Goal: Navigation & Orientation: Find specific page/section

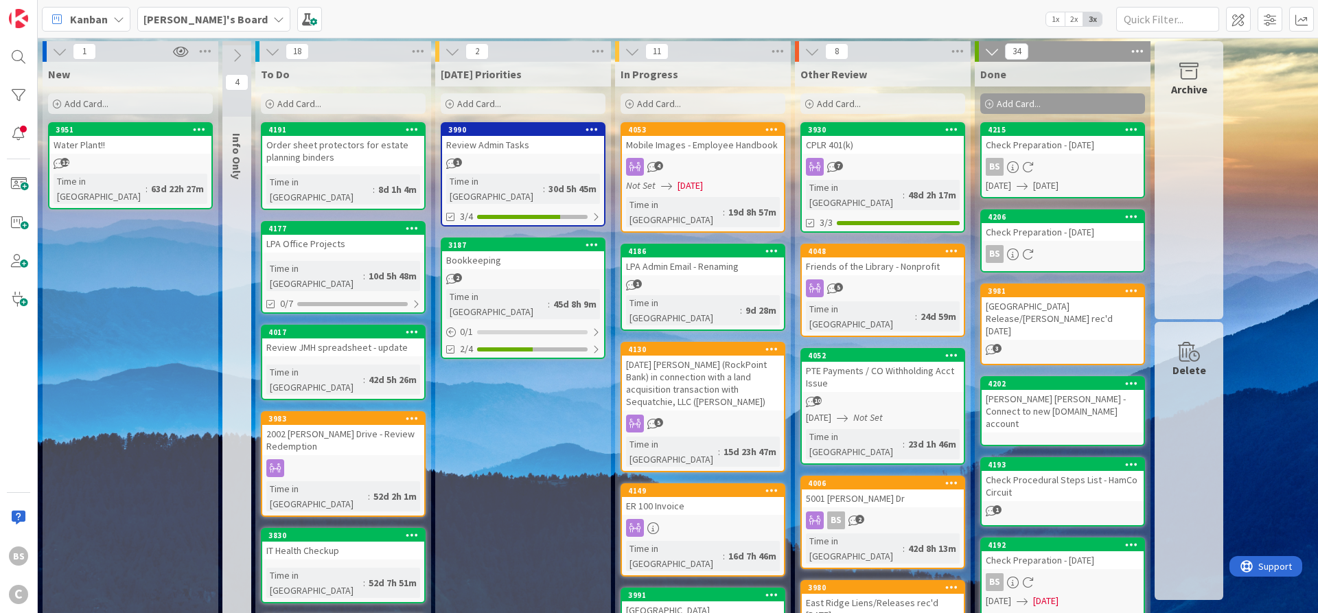
click at [197, 12] on span "[PERSON_NAME]'s Board" at bounding box center [205, 19] width 124 height 16
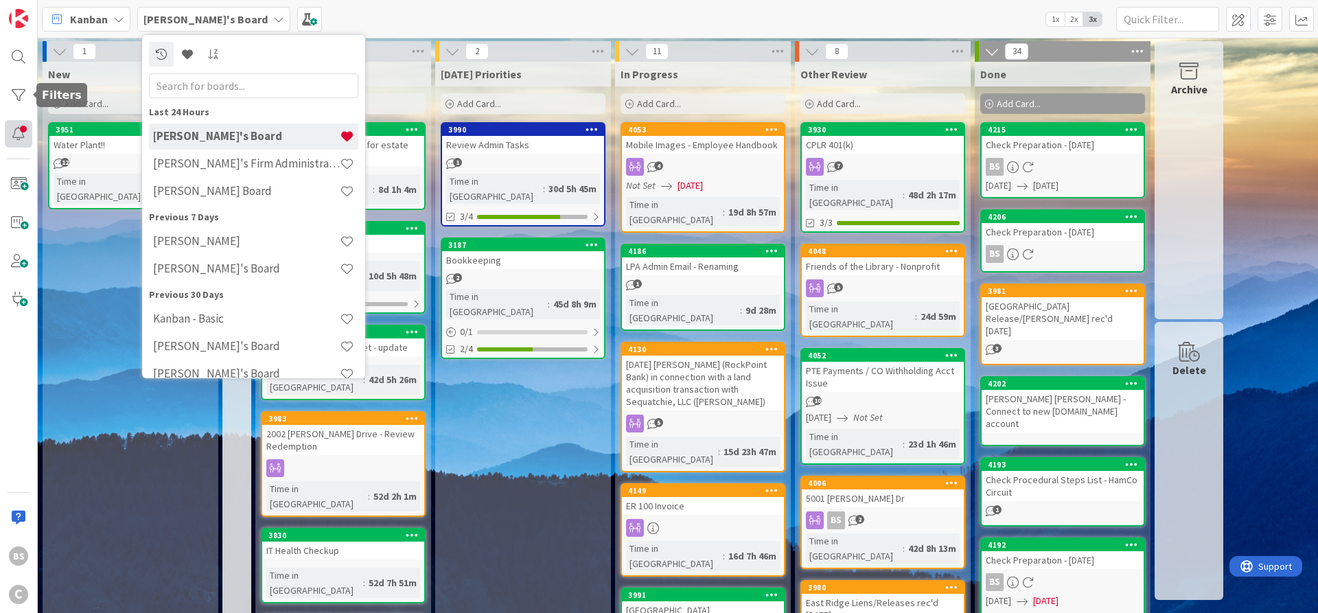
click at [19, 131] on div at bounding box center [18, 133] width 27 height 27
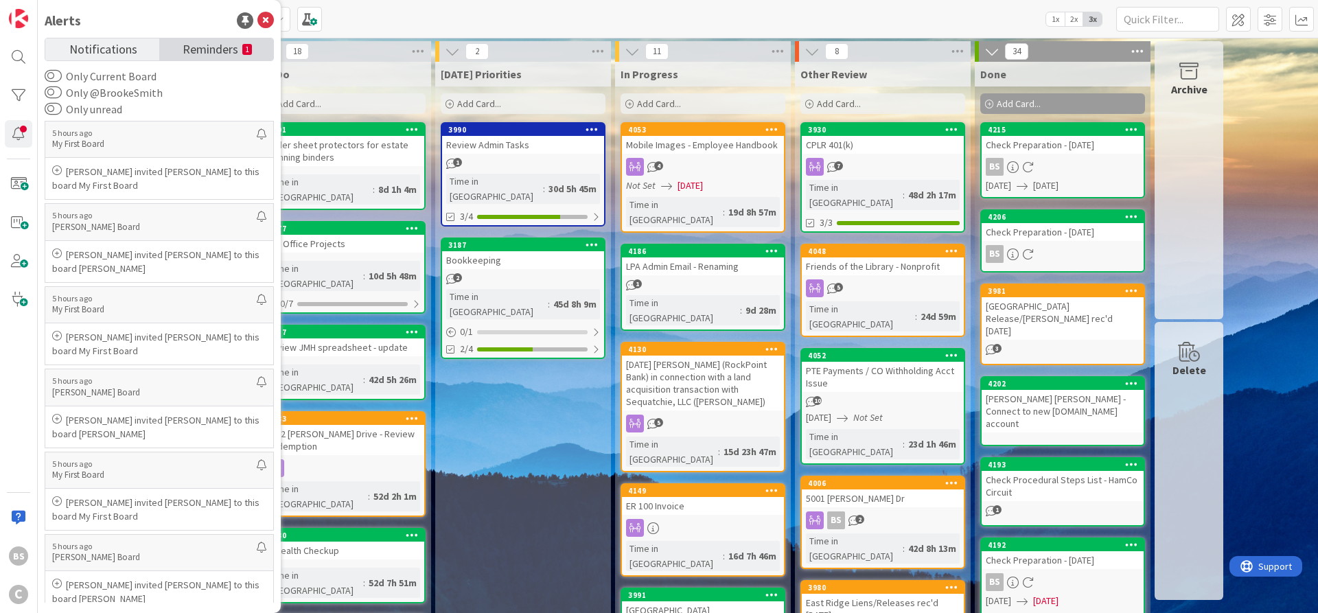
click at [210, 54] on span "Reminders" at bounding box center [211, 47] width 56 height 19
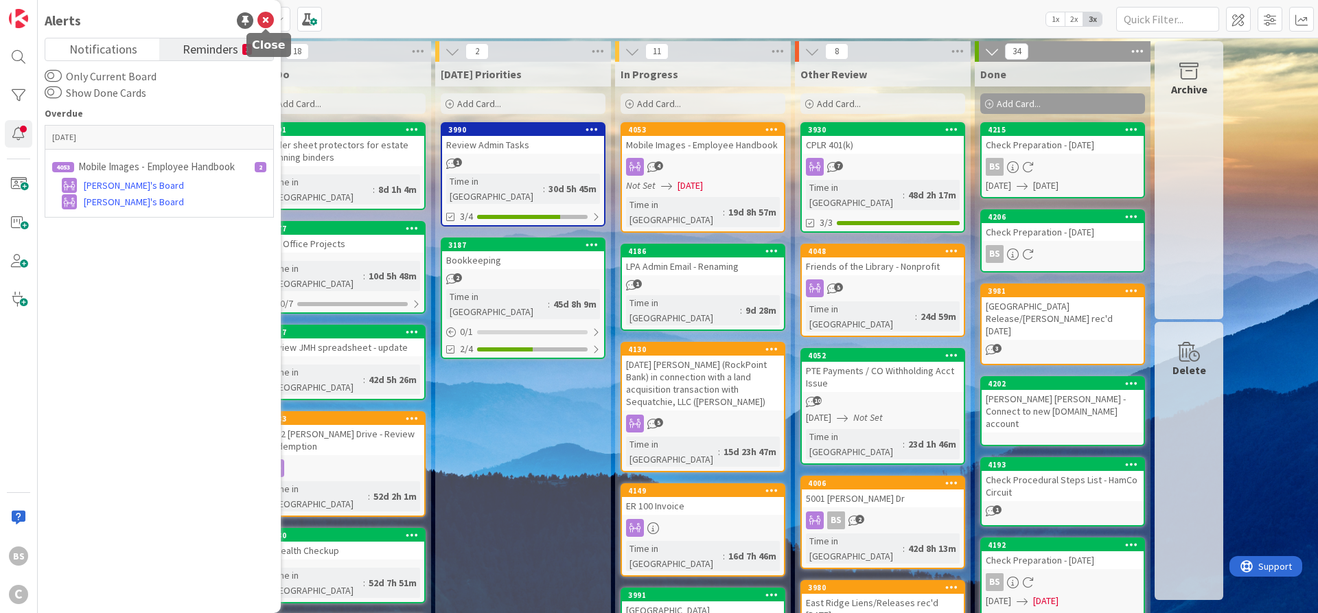
click at [265, 21] on icon at bounding box center [265, 20] width 16 height 16
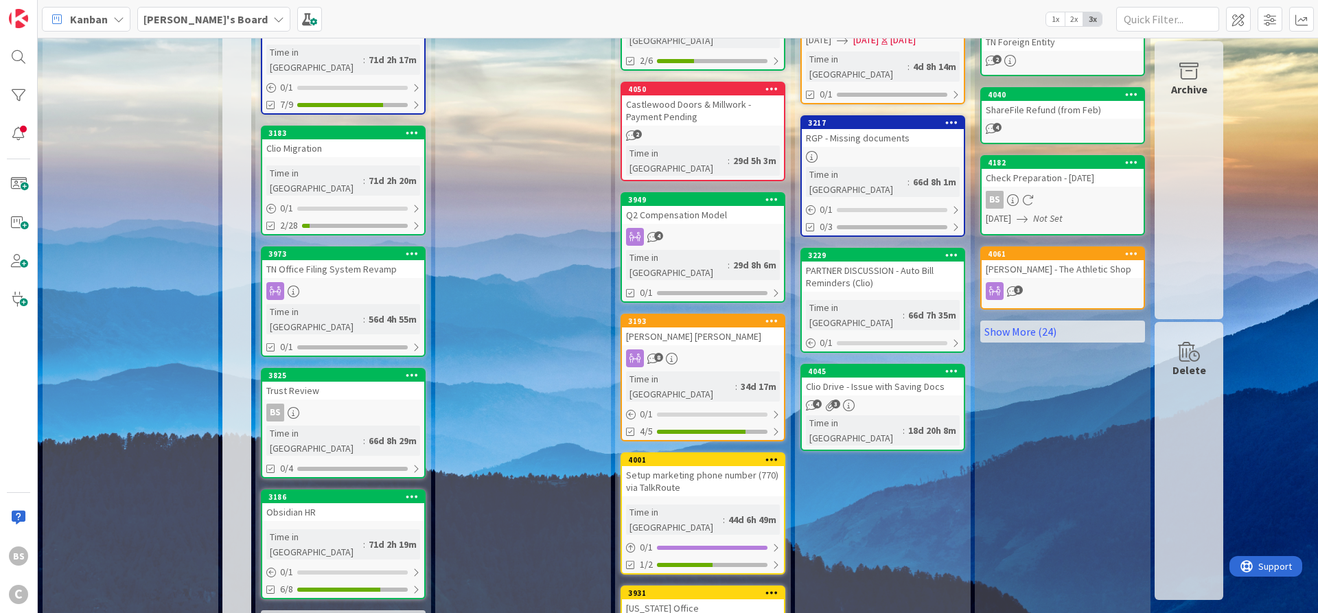
scroll to position [33, 0]
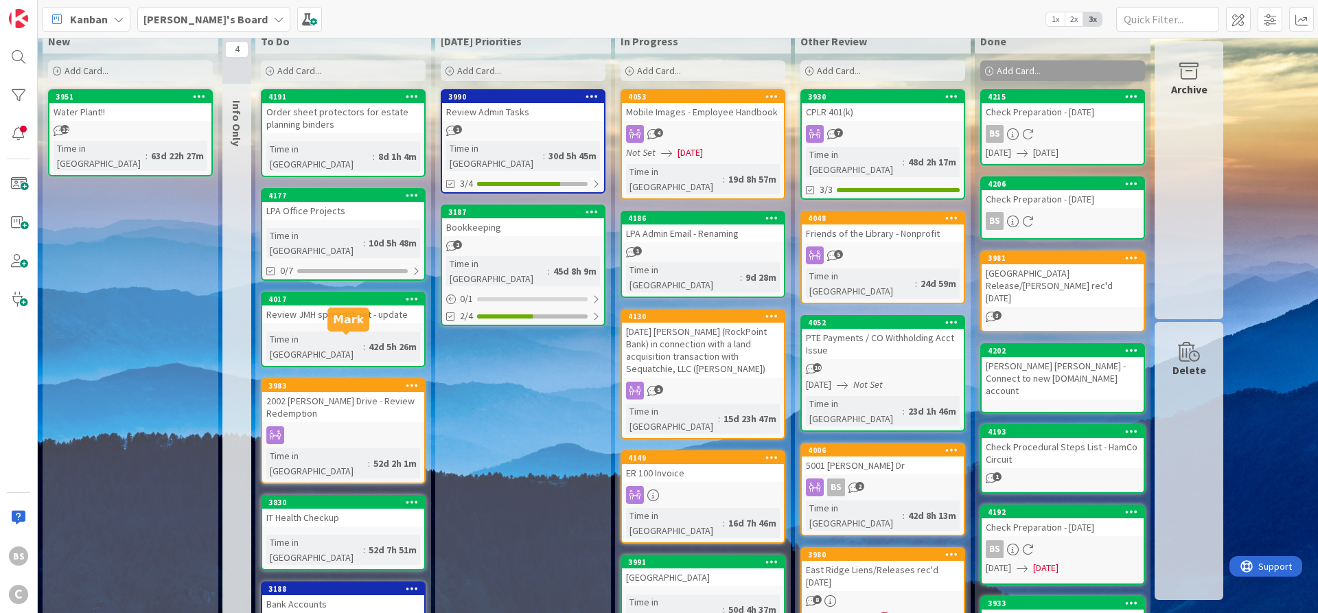
click at [334, 380] on div "3983" at bounding box center [343, 386] width 162 height 12
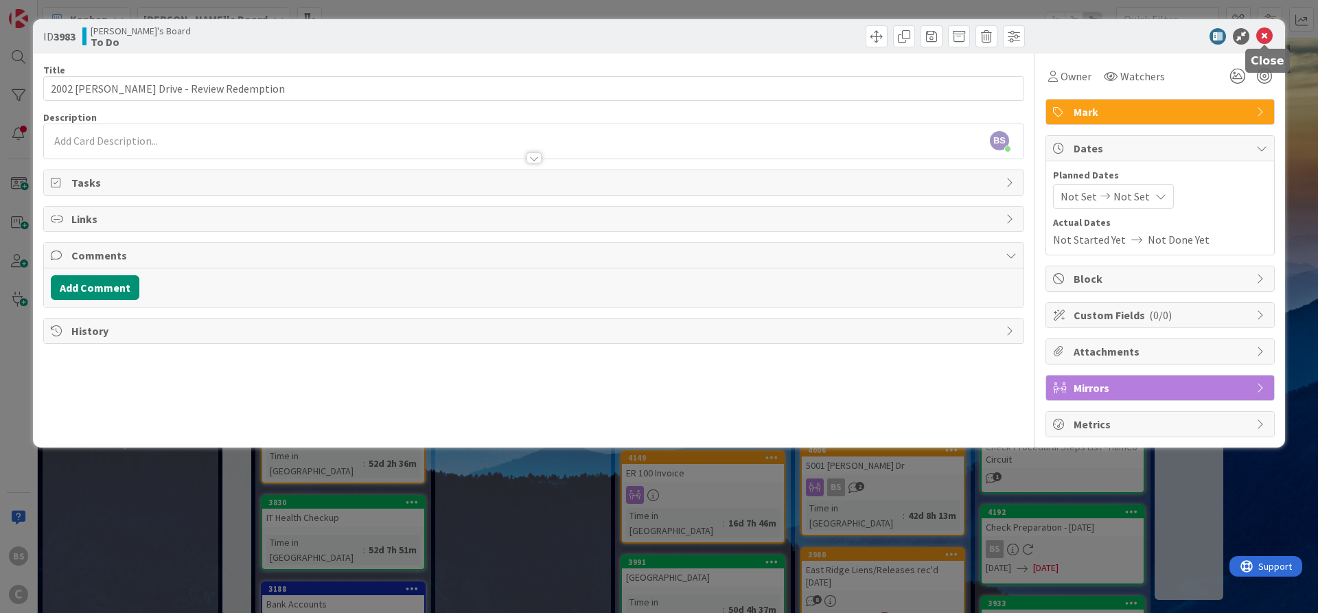
click at [1266, 36] on icon at bounding box center [1264, 36] width 16 height 16
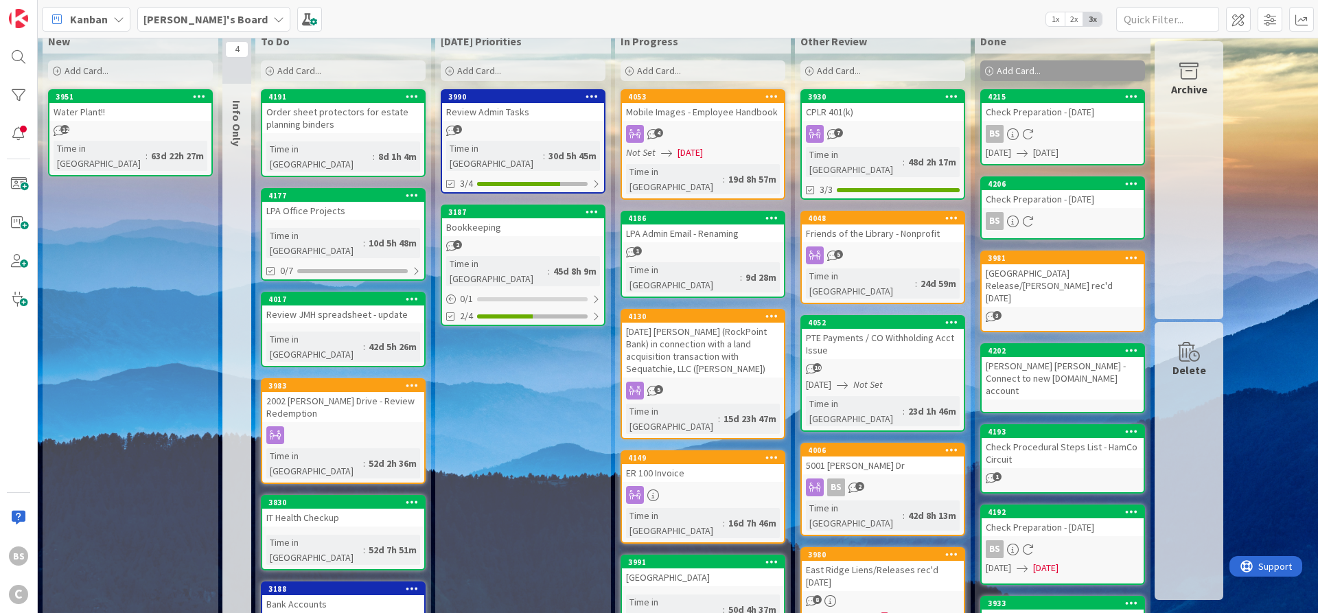
click at [197, 21] on b "[PERSON_NAME]'s Board" at bounding box center [205, 19] width 124 height 14
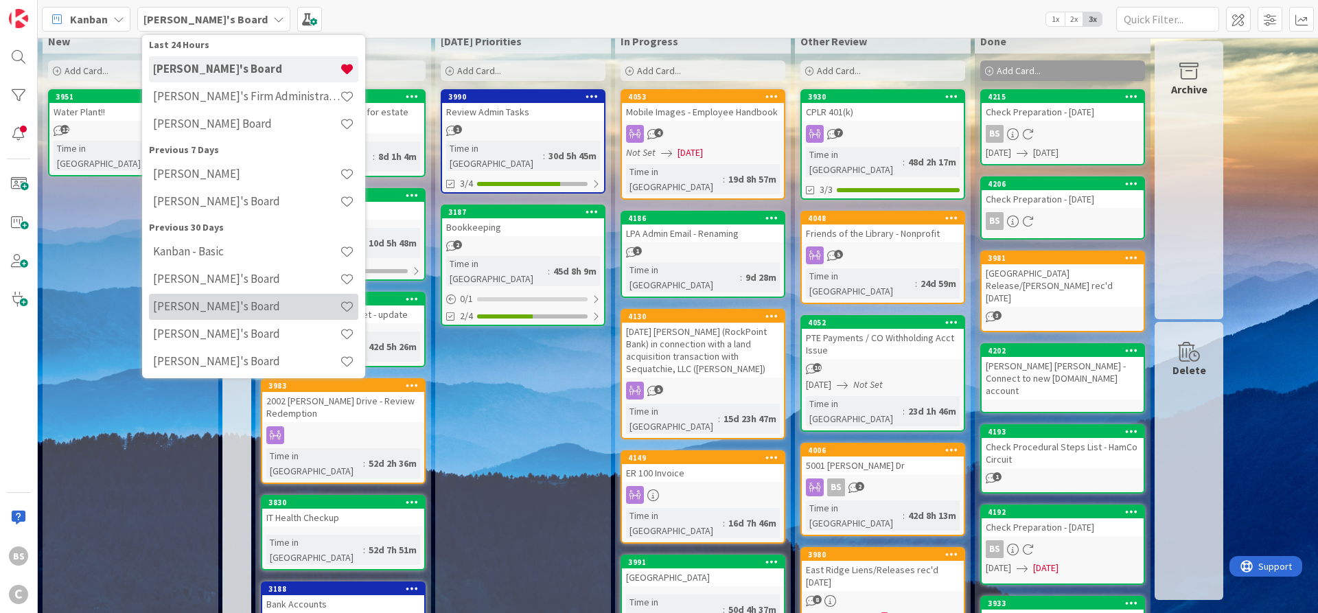
scroll to position [82, 0]
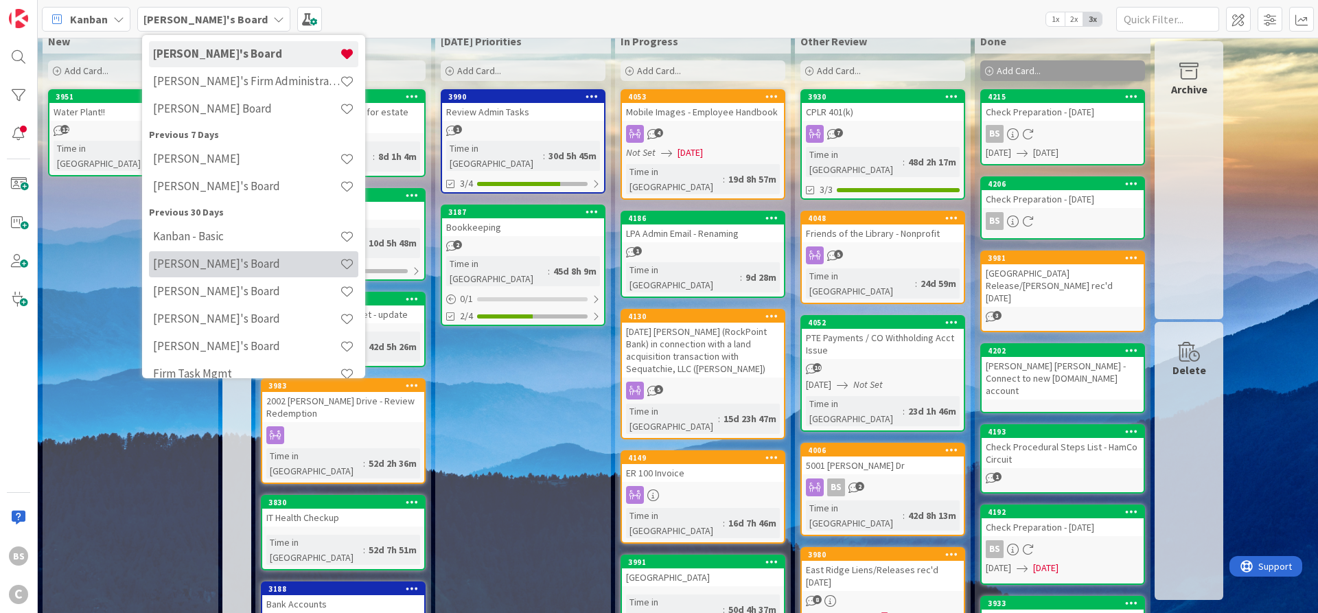
click at [226, 271] on div "[PERSON_NAME]'s Board" at bounding box center [253, 264] width 209 height 26
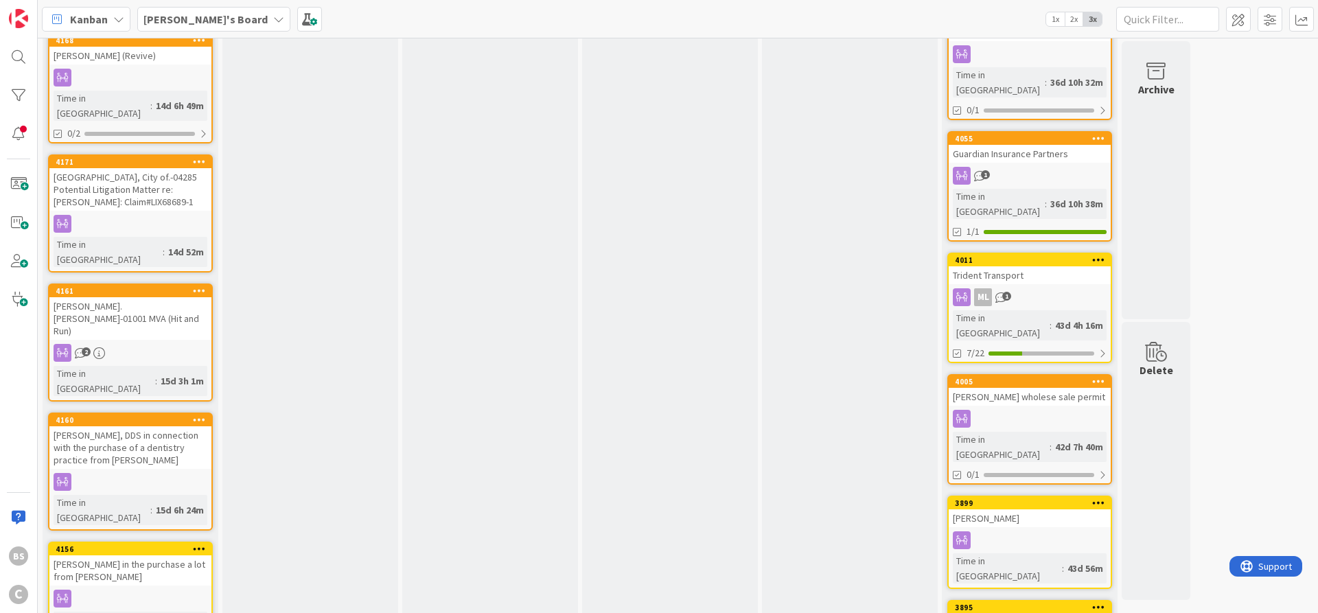
scroll to position [577, 0]
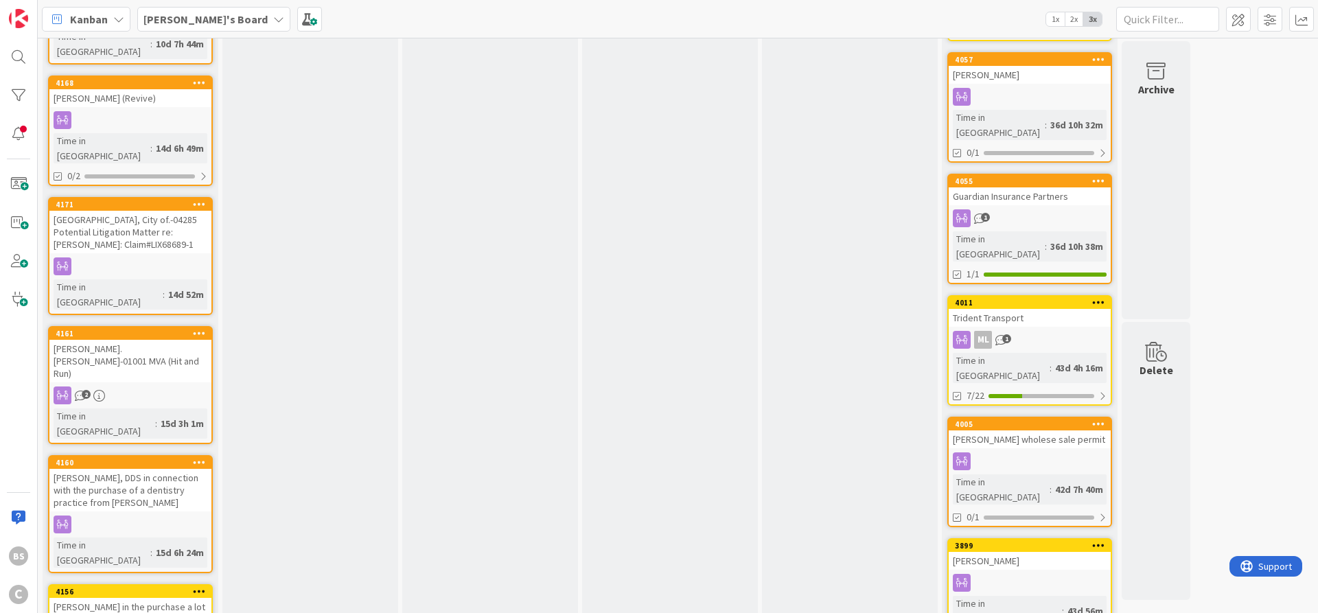
scroll to position [0, 0]
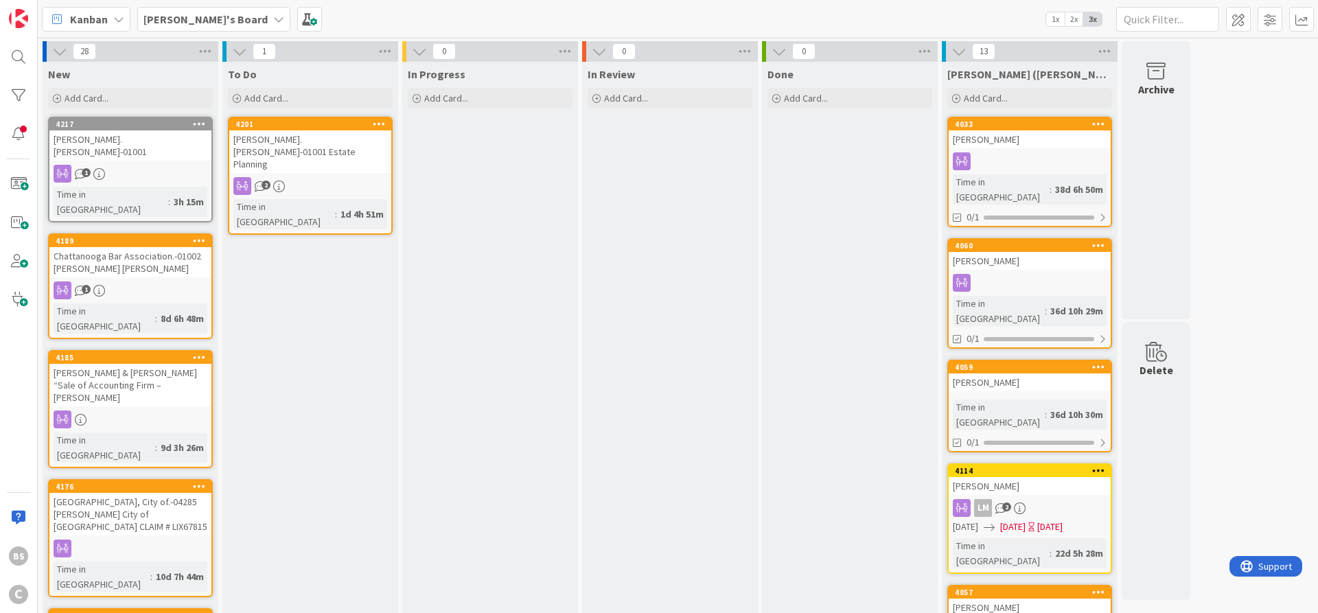
click at [175, 14] on b "[PERSON_NAME]'s Board" at bounding box center [205, 19] width 124 height 14
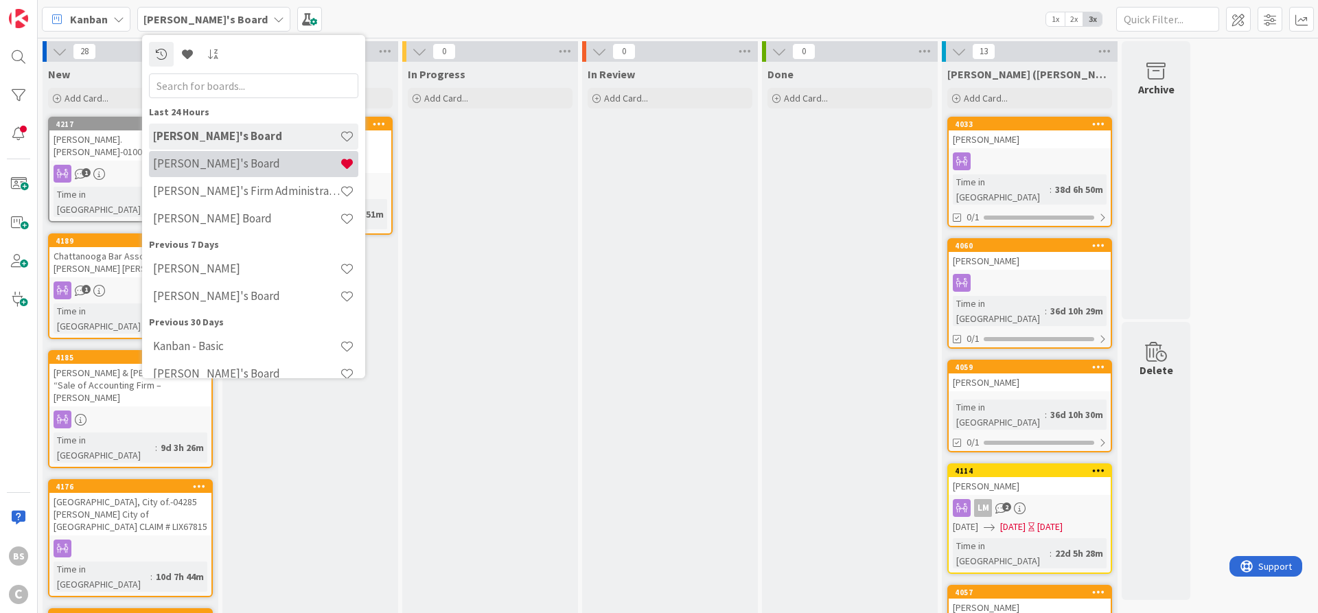
click at [211, 167] on h4 "[PERSON_NAME]'s Board" at bounding box center [246, 164] width 187 height 14
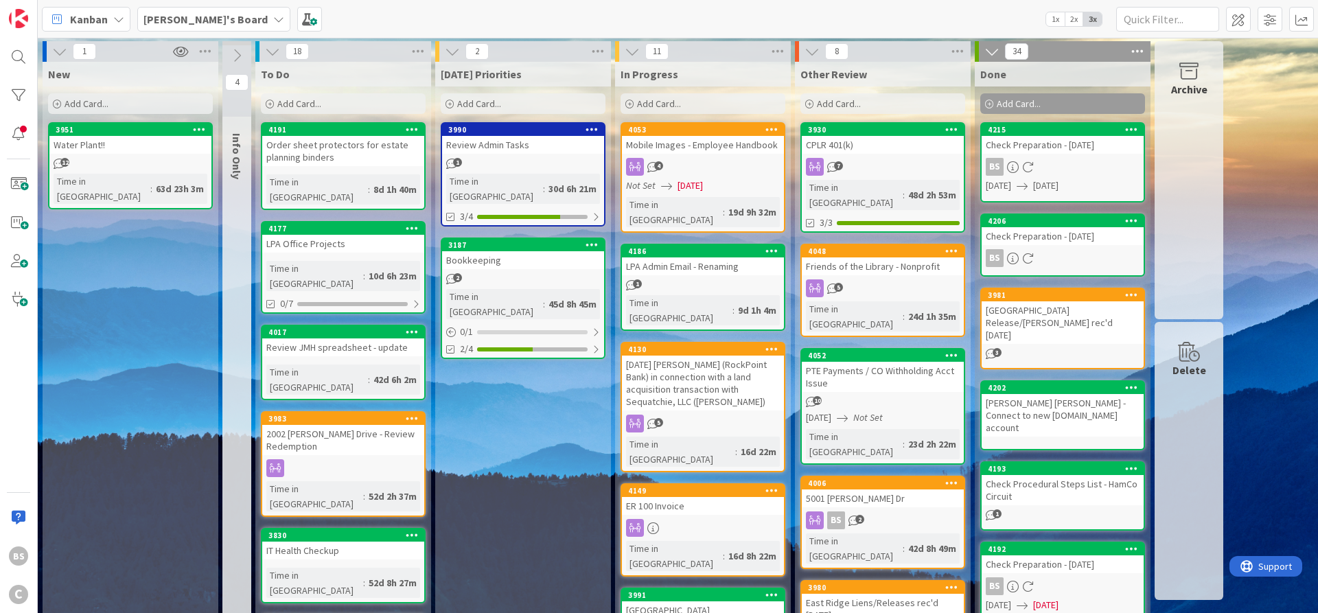
click at [168, 16] on b "[PERSON_NAME]'s Board" at bounding box center [205, 19] width 124 height 14
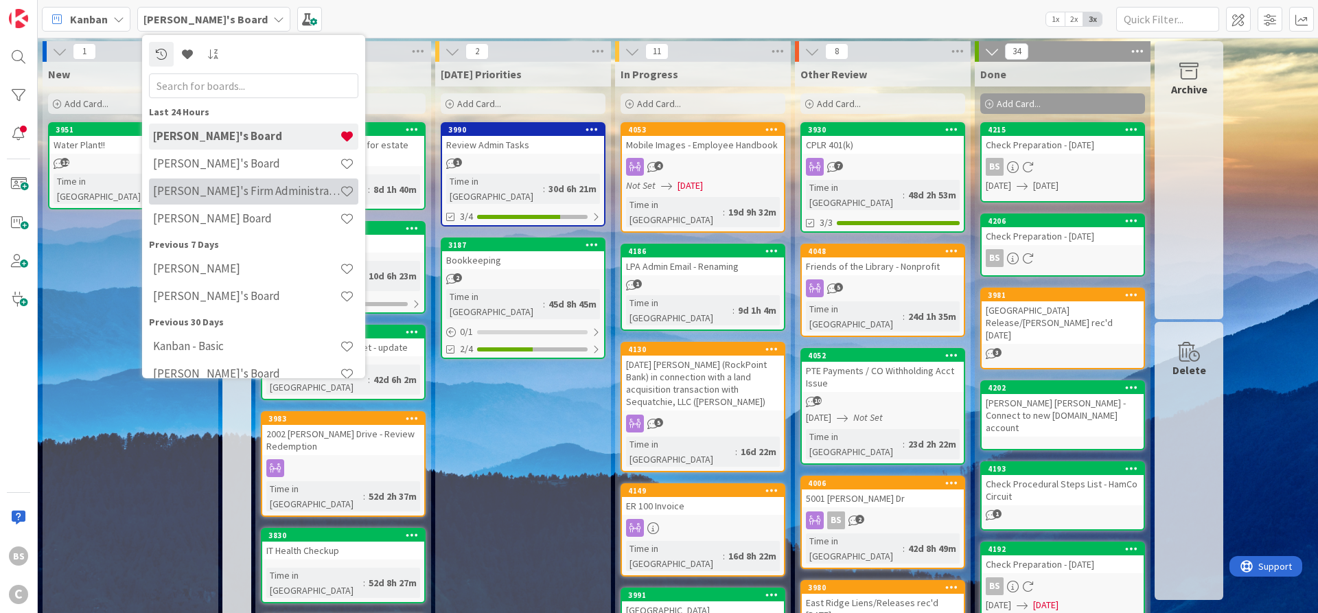
click at [176, 194] on h4 "[PERSON_NAME]'s Firm Administration Board" at bounding box center [246, 191] width 187 height 14
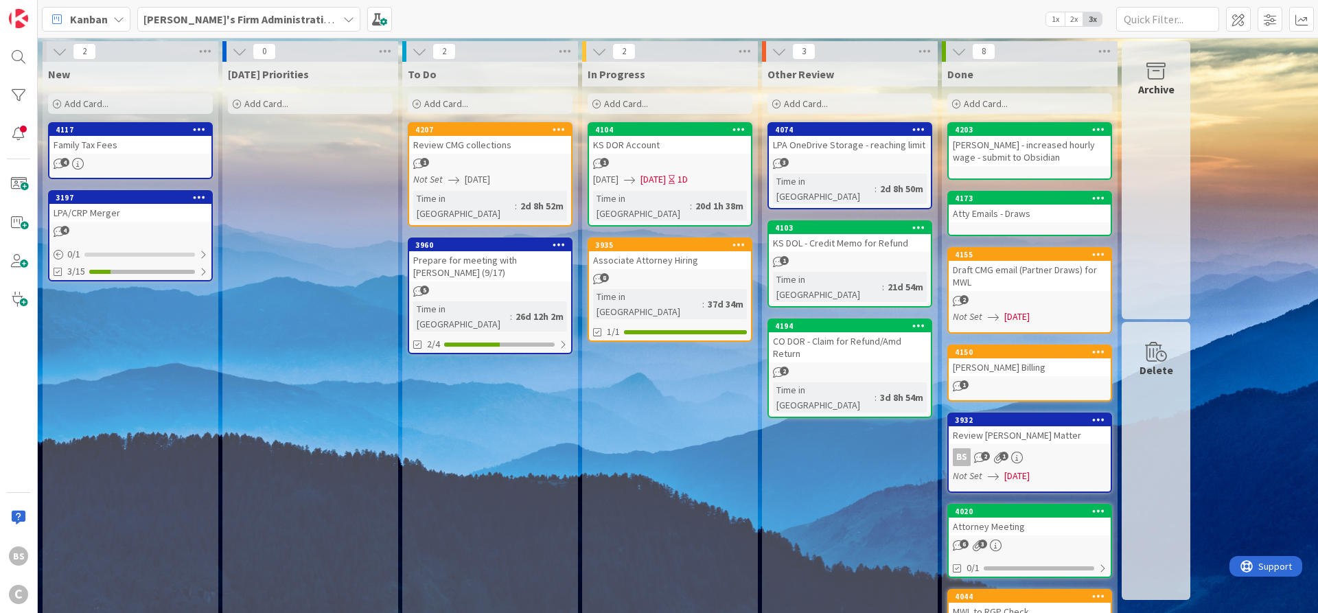
click at [835, 320] on div "4194" at bounding box center [850, 326] width 162 height 12
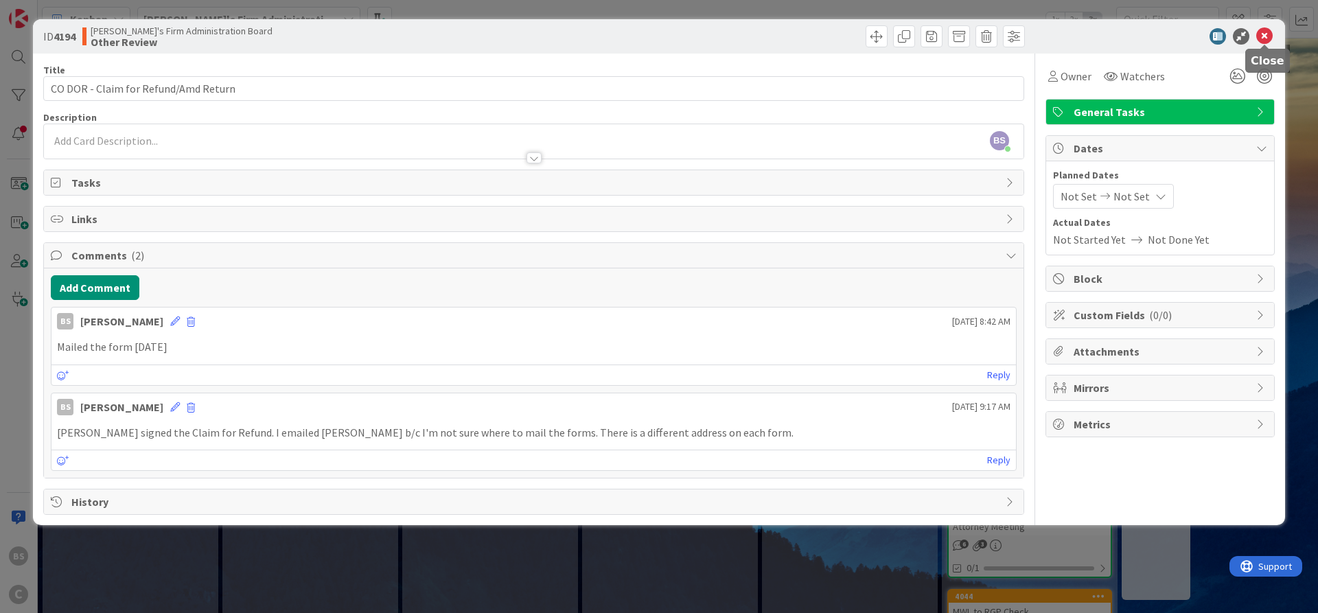
click at [1261, 30] on icon at bounding box center [1264, 36] width 16 height 16
